Goal: Task Accomplishment & Management: Manage account settings

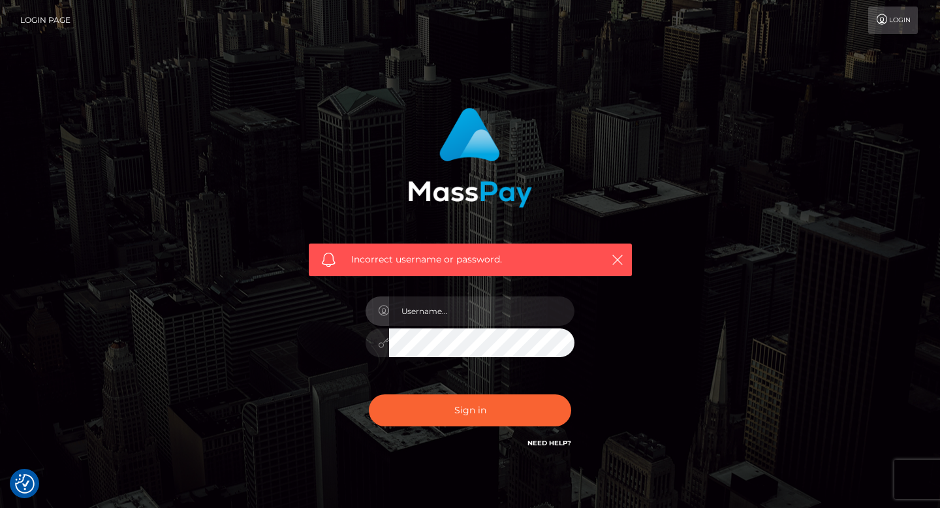
click at [456, 315] on input "text" at bounding box center [481, 310] width 185 height 29
type input "[EMAIL_ADDRESS][DOMAIN_NAME]"
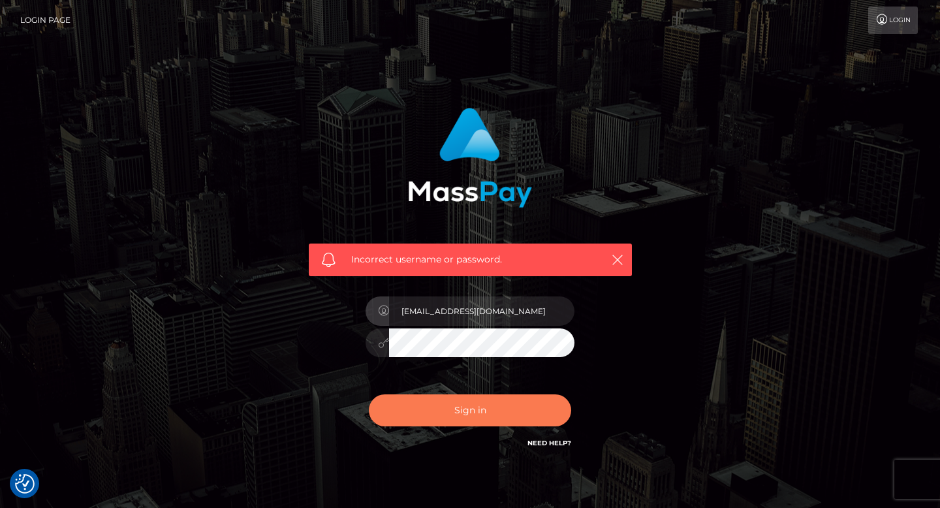
click at [490, 406] on button "Sign in" at bounding box center [470, 410] width 202 height 32
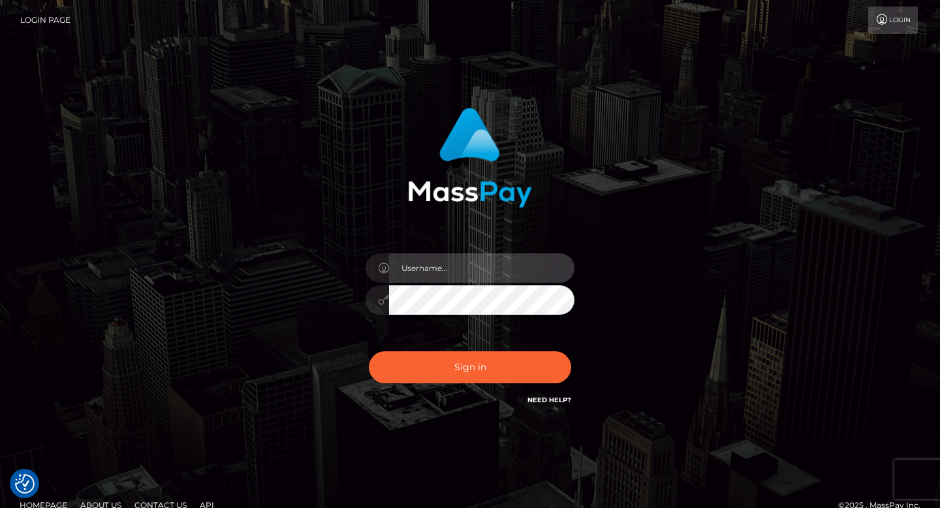
click at [512, 270] on input "text" at bounding box center [481, 267] width 185 height 29
type input "snnstiktok@gmail.com"
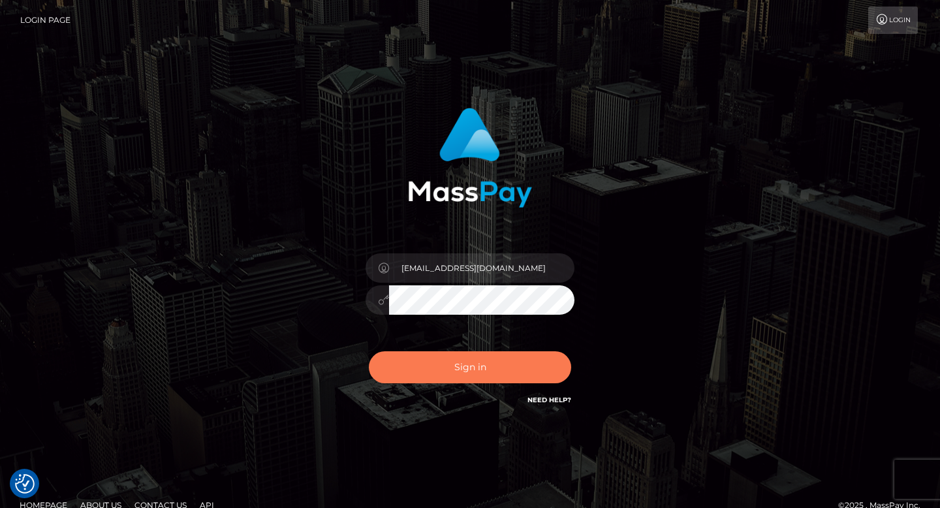
click at [476, 371] on button "Sign in" at bounding box center [470, 367] width 202 height 32
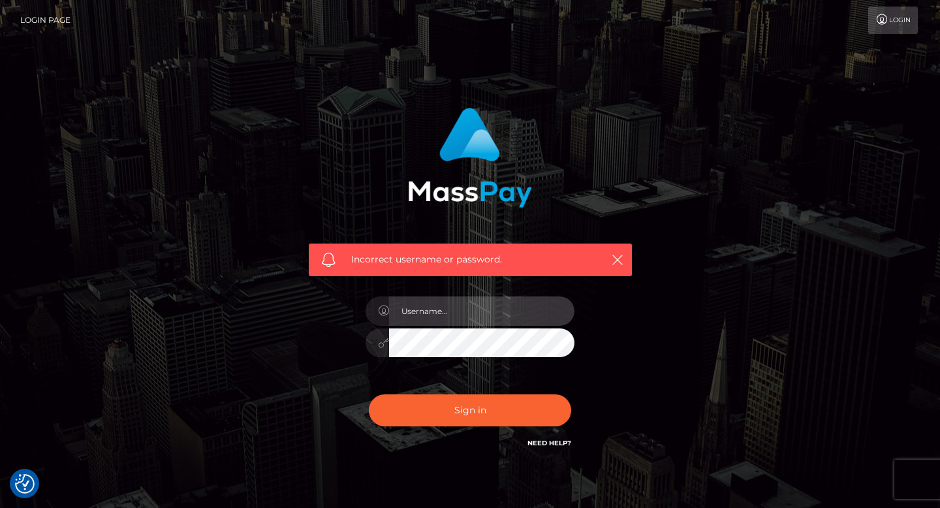
click at [473, 309] on input "text" at bounding box center [481, 310] width 185 height 29
type input "snnstiktok@gmail.com"
click at [369, 394] on button "Sign in" at bounding box center [470, 410] width 202 height 32
